Goal: Task Accomplishment & Management: Use online tool/utility

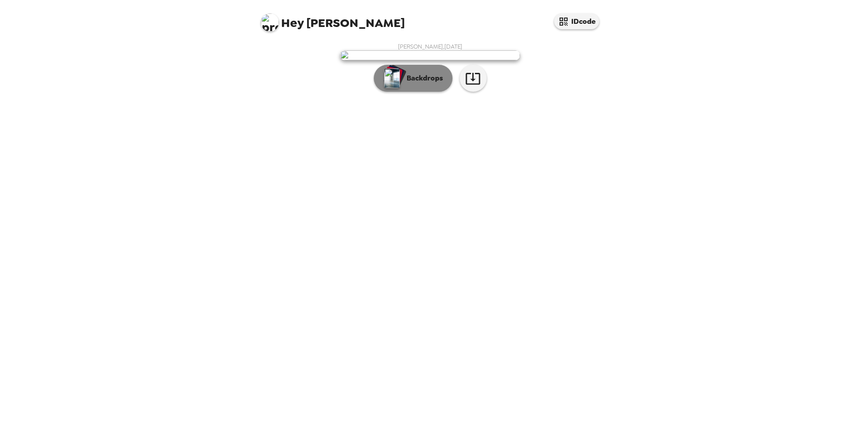
click at [428, 92] on button "Backdrops" at bounding box center [413, 78] width 79 height 27
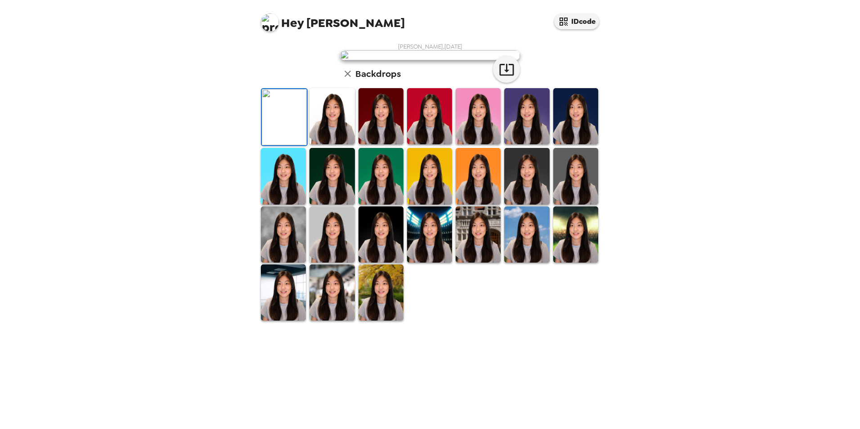
click at [482, 144] on img at bounding box center [477, 116] width 45 height 56
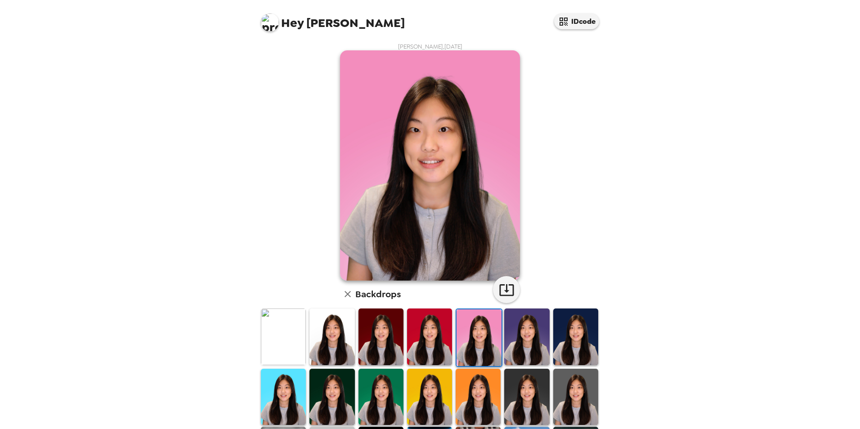
click at [529, 348] on img at bounding box center [526, 336] width 45 height 56
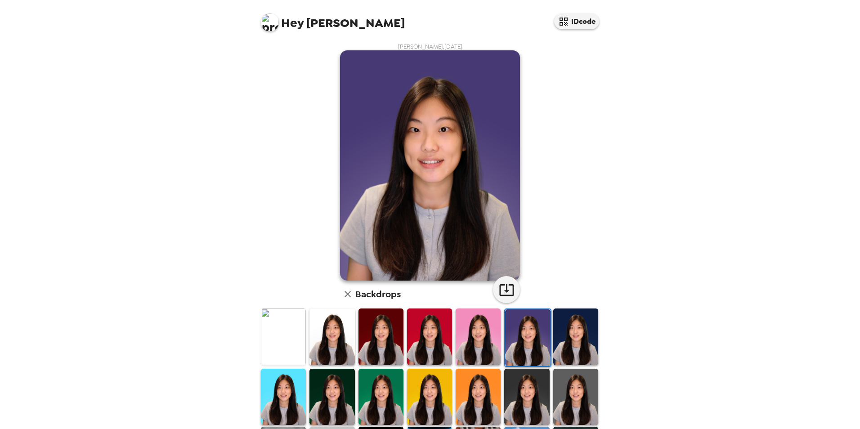
click at [522, 385] on img at bounding box center [526, 397] width 45 height 56
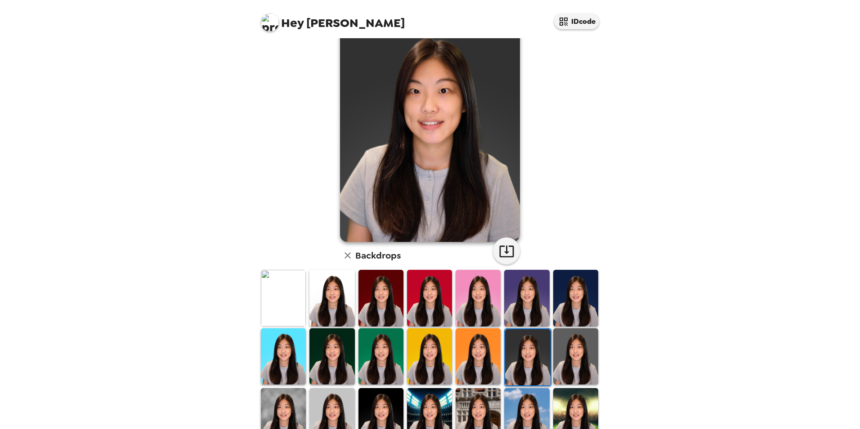
scroll to position [122, 0]
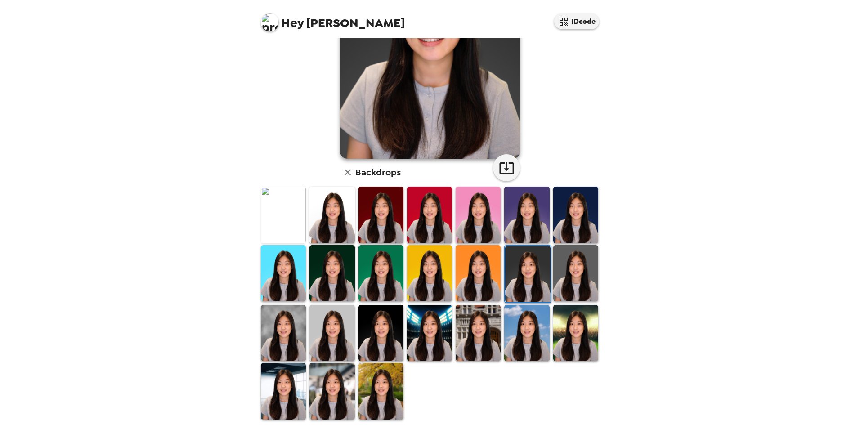
click at [478, 293] on img at bounding box center [477, 273] width 45 height 56
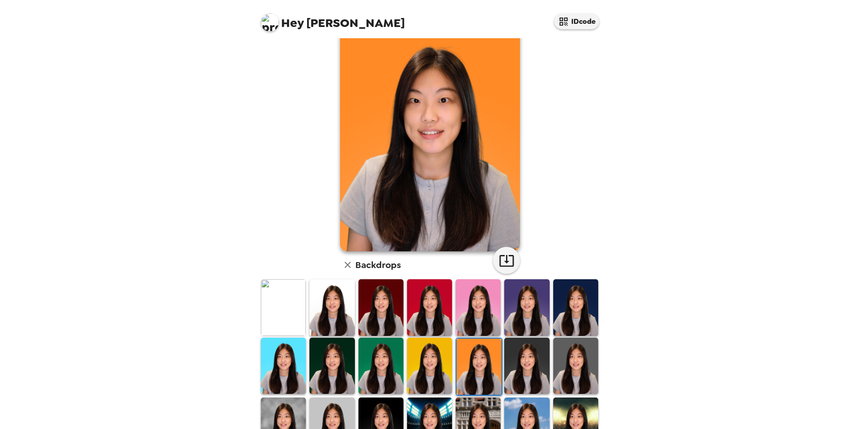
scroll to position [90, 0]
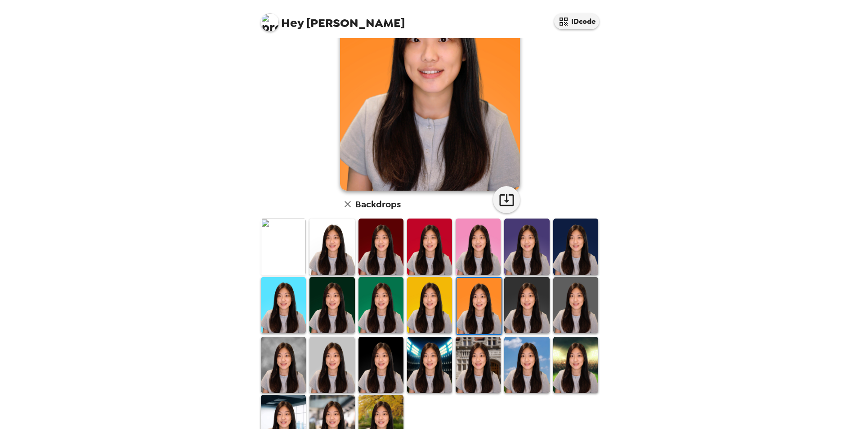
click at [374, 303] on img at bounding box center [380, 305] width 45 height 56
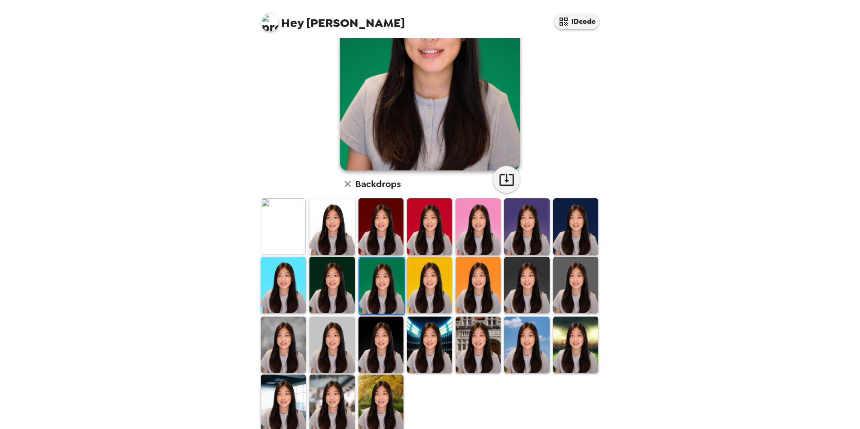
scroll to position [122, 0]
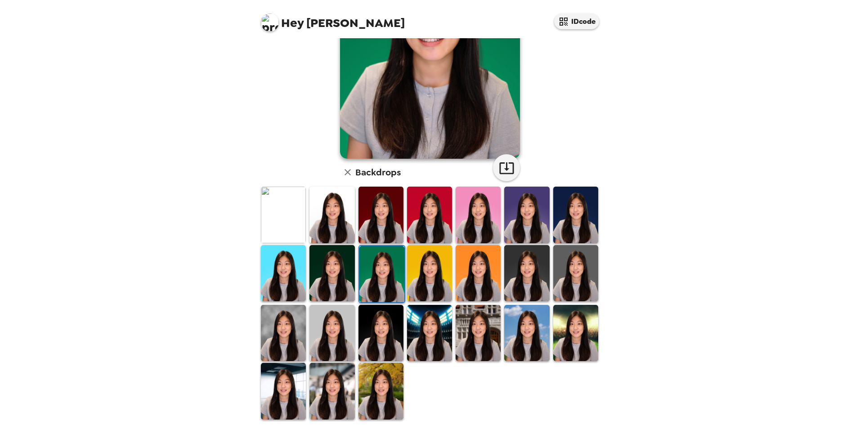
click at [568, 272] on img at bounding box center [575, 273] width 45 height 56
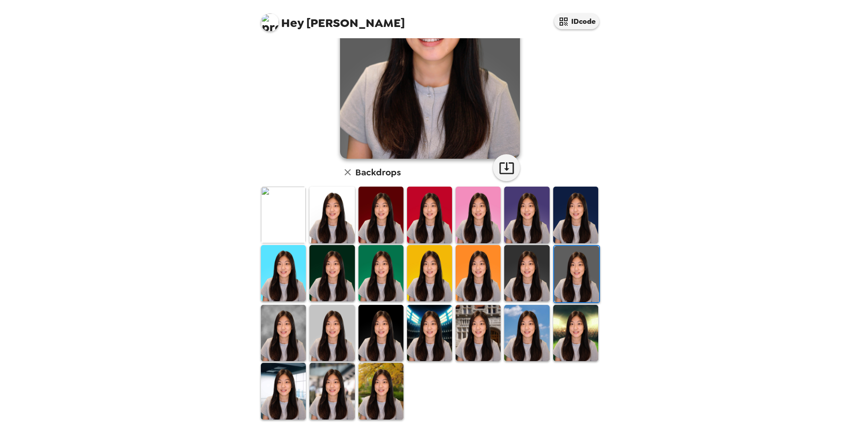
click at [569, 314] on img at bounding box center [575, 333] width 45 height 56
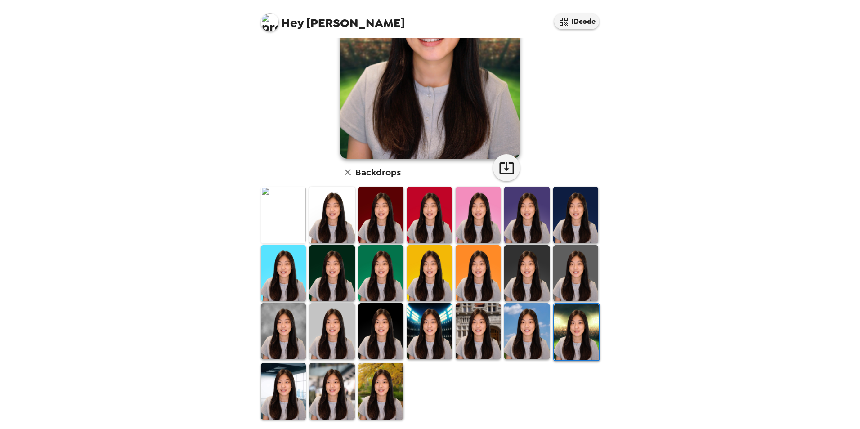
click at [368, 396] on img at bounding box center [380, 391] width 45 height 56
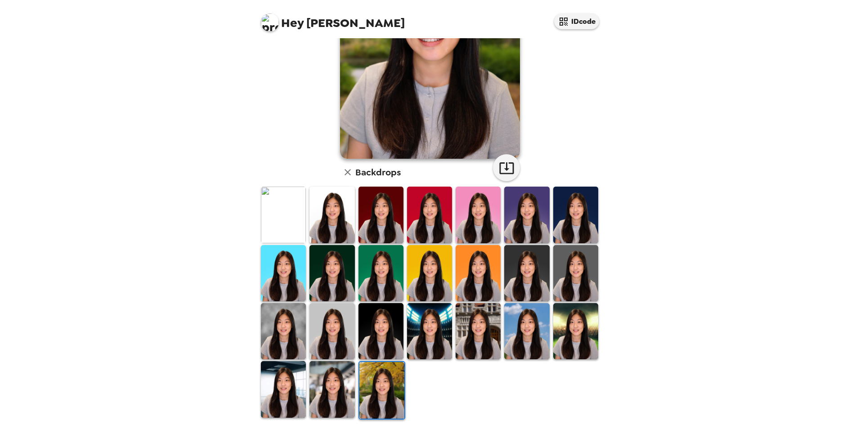
click at [321, 325] on img at bounding box center [331, 331] width 45 height 56
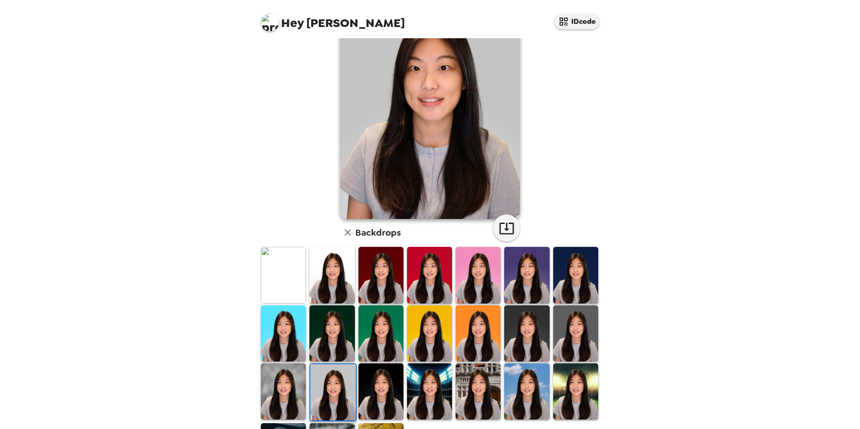
scroll to position [0, 0]
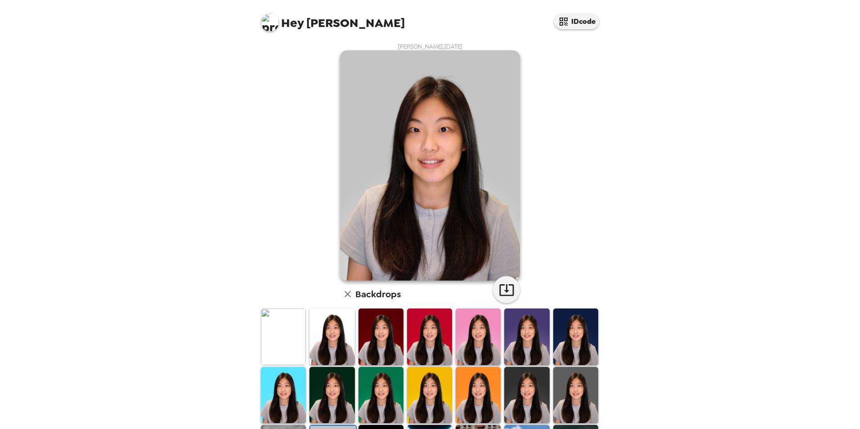
click at [286, 332] on img at bounding box center [283, 336] width 45 height 56
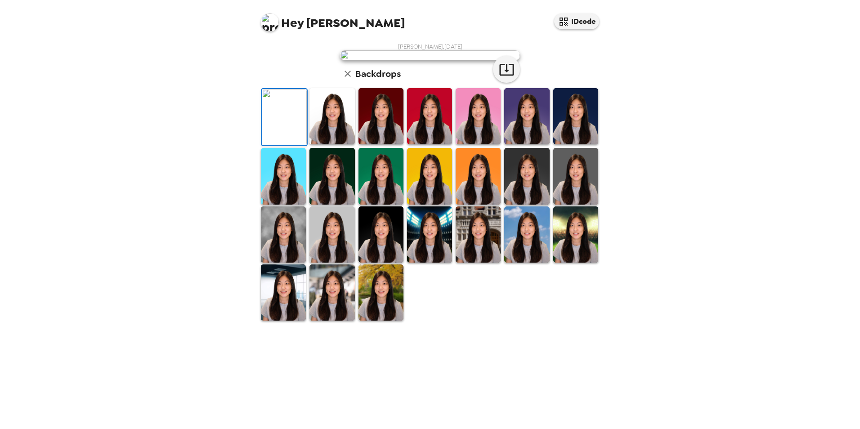
click at [334, 144] on img at bounding box center [331, 116] width 45 height 56
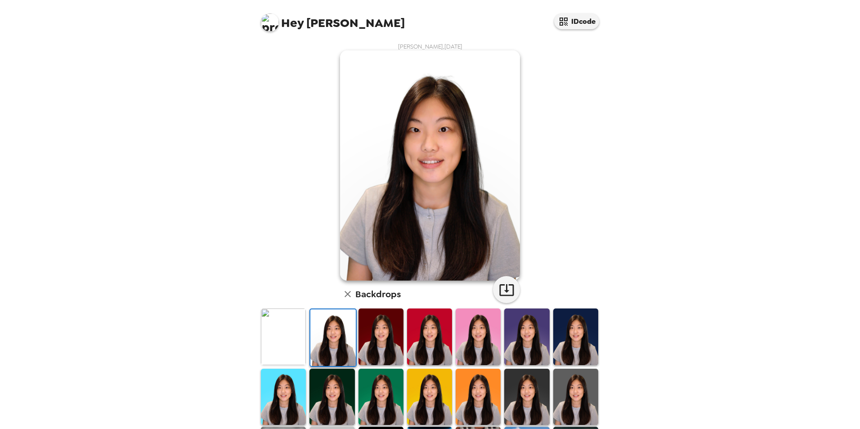
click at [392, 335] on img at bounding box center [380, 336] width 45 height 56
